Goal: Find specific page/section: Find specific page/section

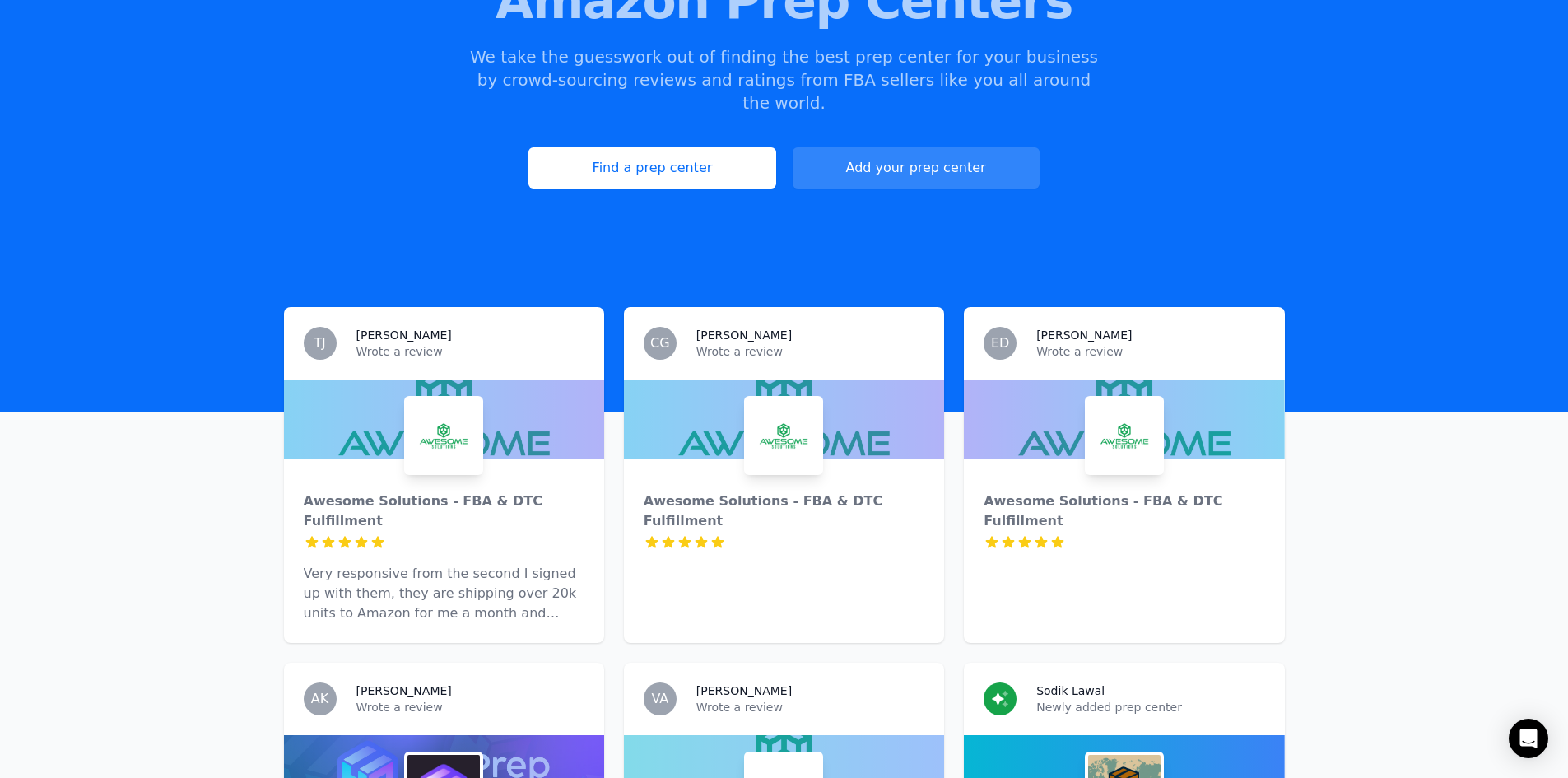
scroll to position [248, 0]
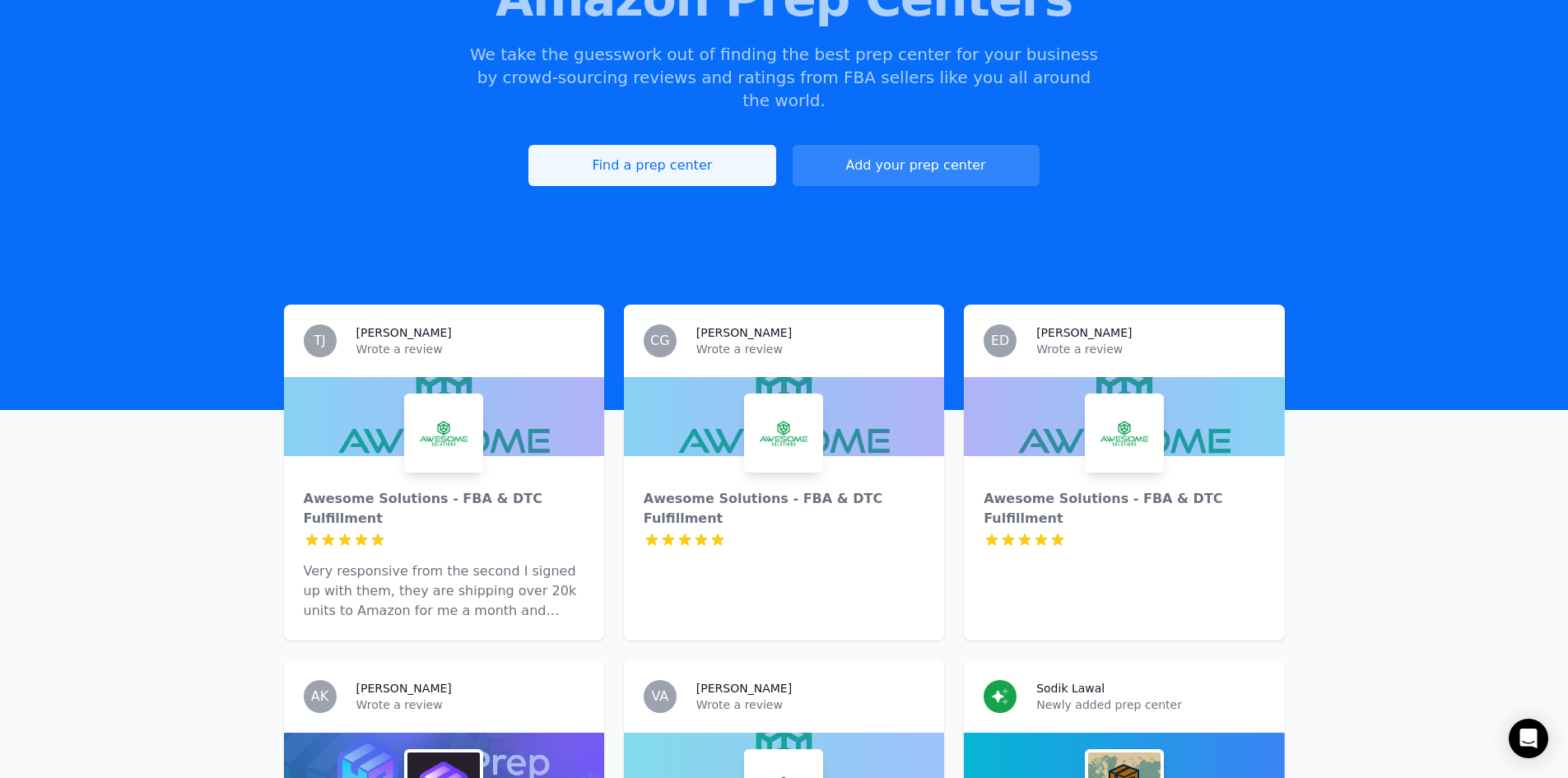
click at [739, 145] on link "Find a prep center" at bounding box center [652, 165] width 247 height 41
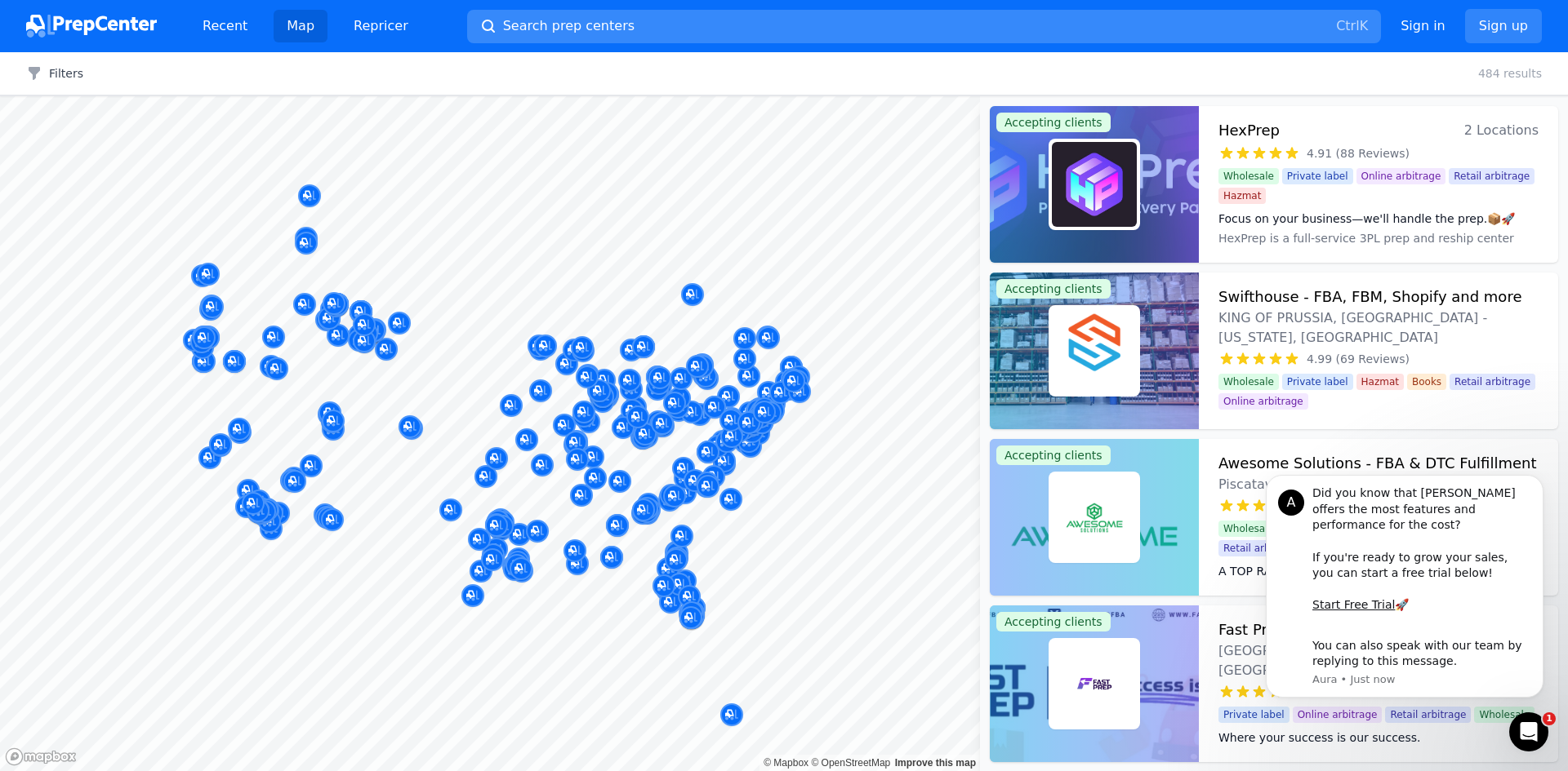
click at [594, 10] on button "Search prep centers Ctrl K" at bounding box center [924, 26] width 914 height 33
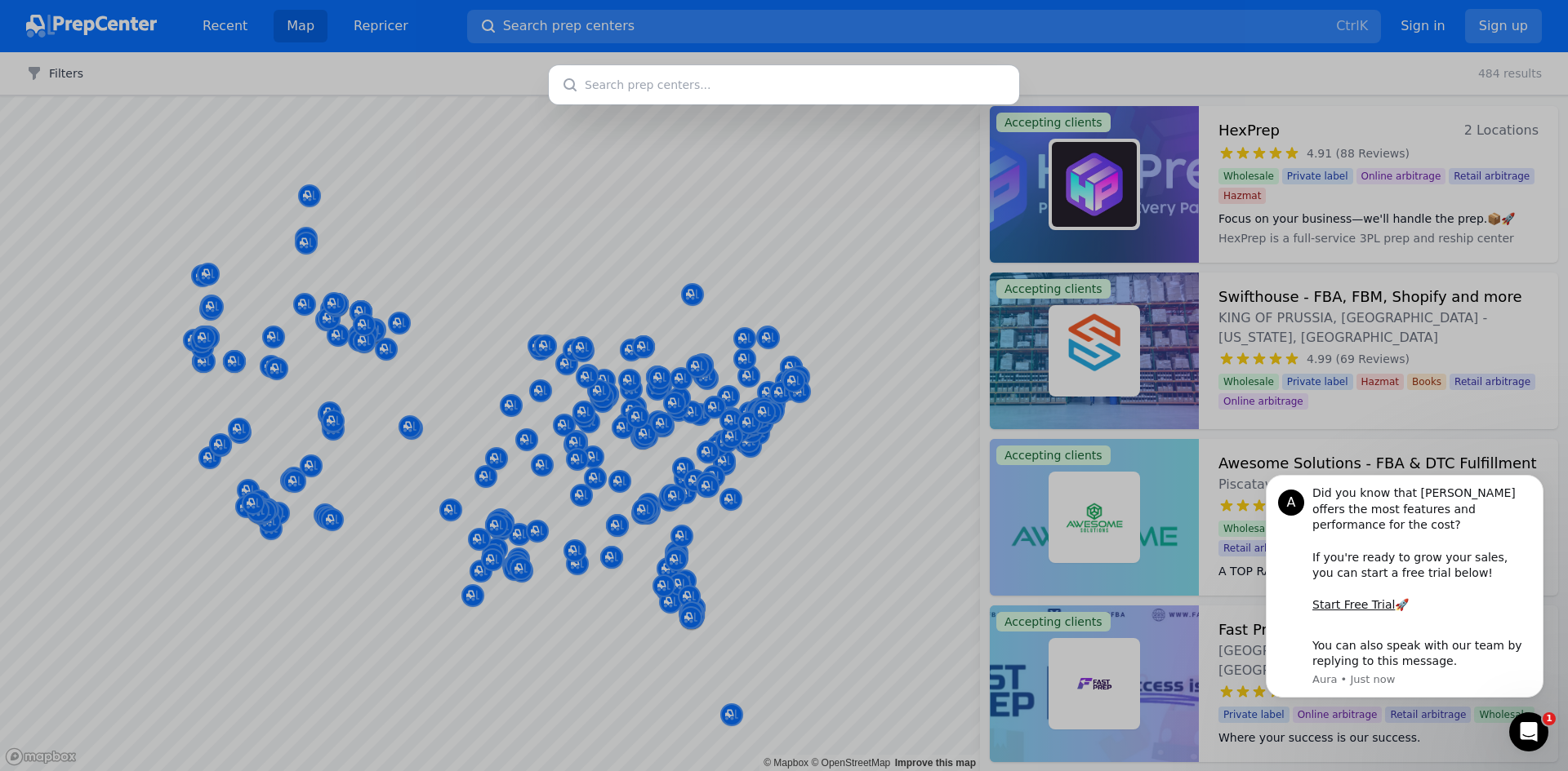
click at [684, 86] on input "text" at bounding box center [783, 84] width 470 height 39
click at [662, 535] on div at bounding box center [784, 385] width 1568 height 771
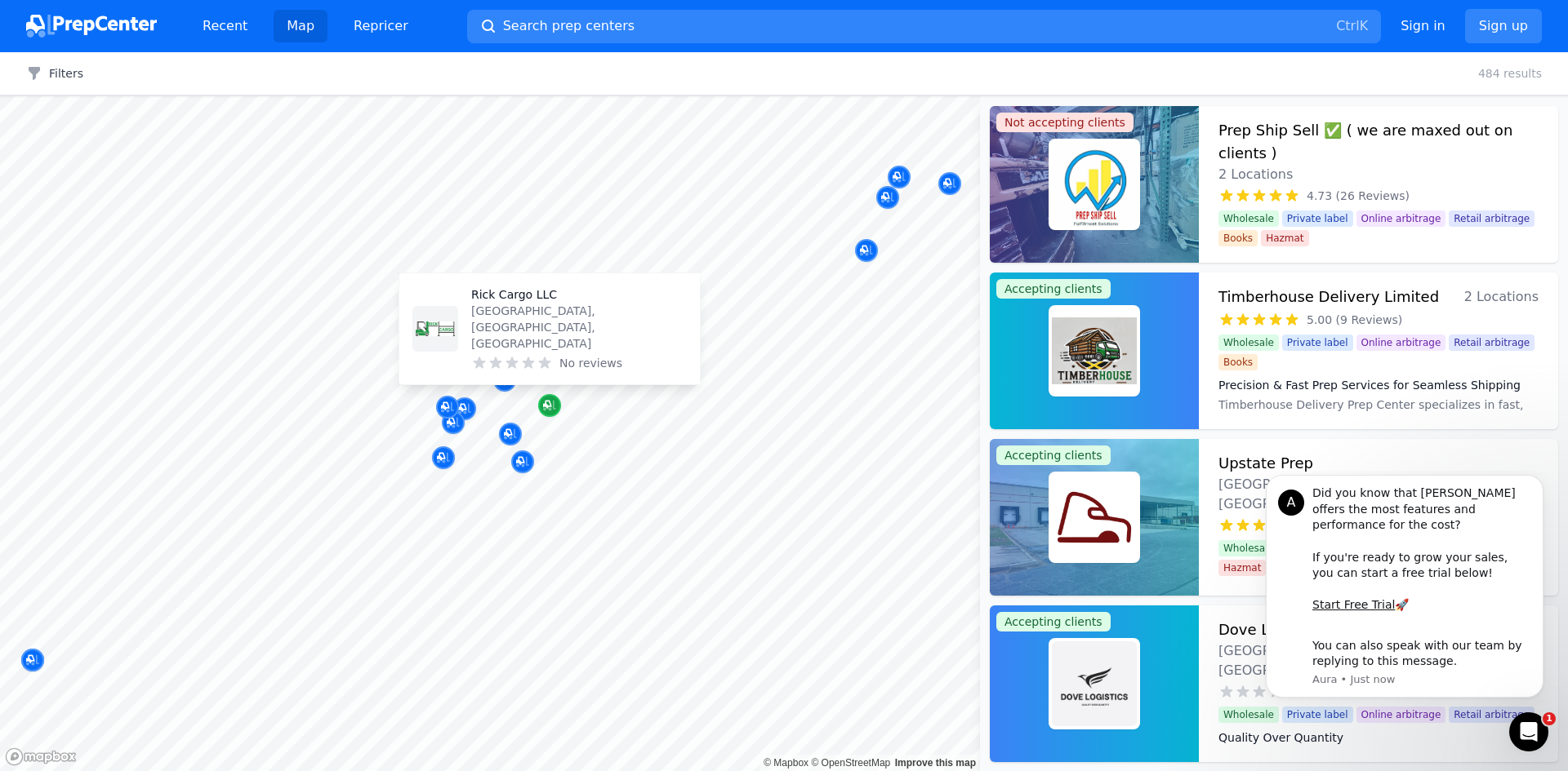
click at [552, 407] on icon "Map marker" at bounding box center [549, 406] width 13 height 16
click at [537, 303] on p "Rick Cargo LLC" at bounding box center [578, 295] width 216 height 16
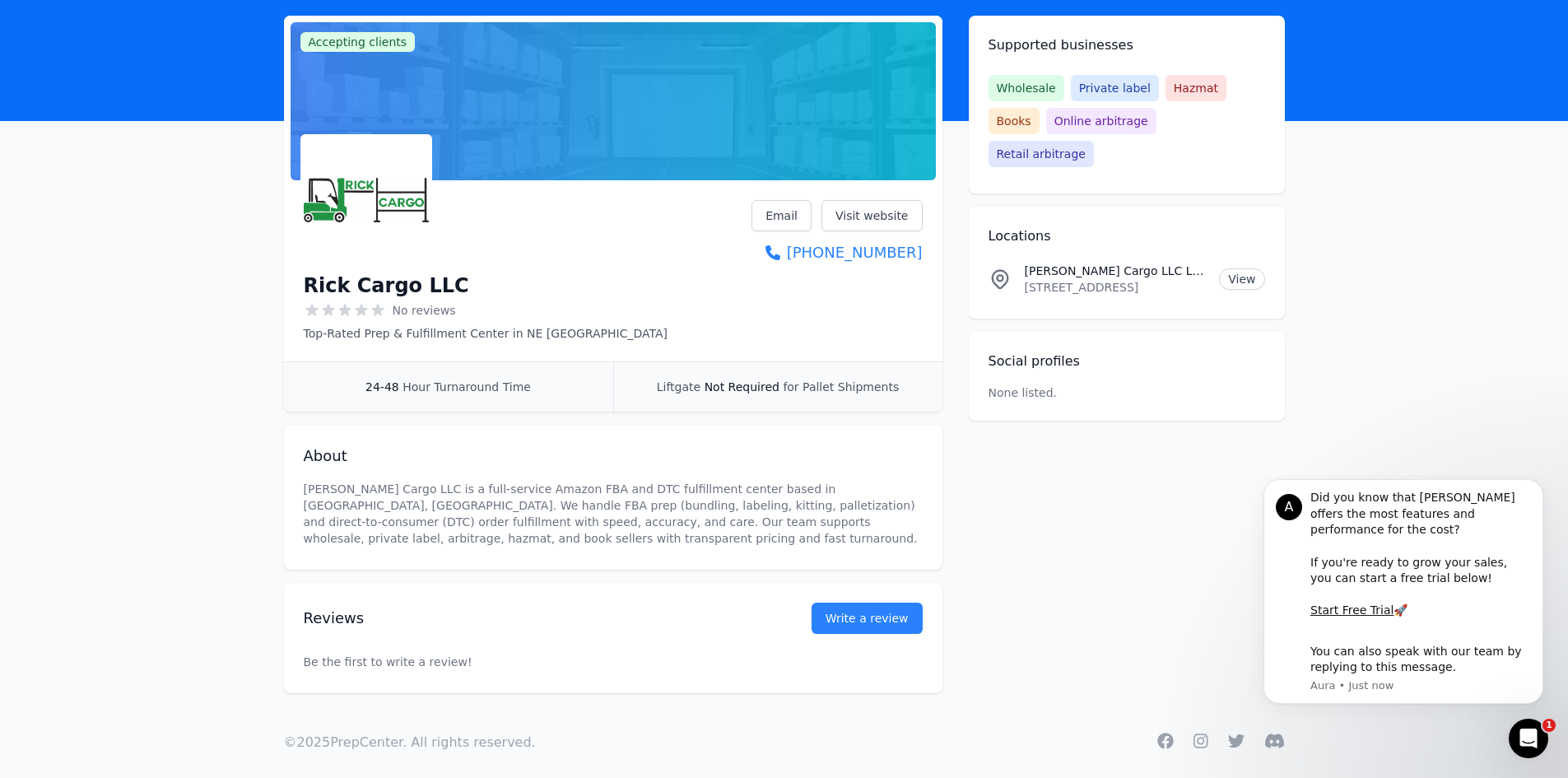
scroll to position [104, 0]
